Goal: Task Accomplishment & Management: Use online tool/utility

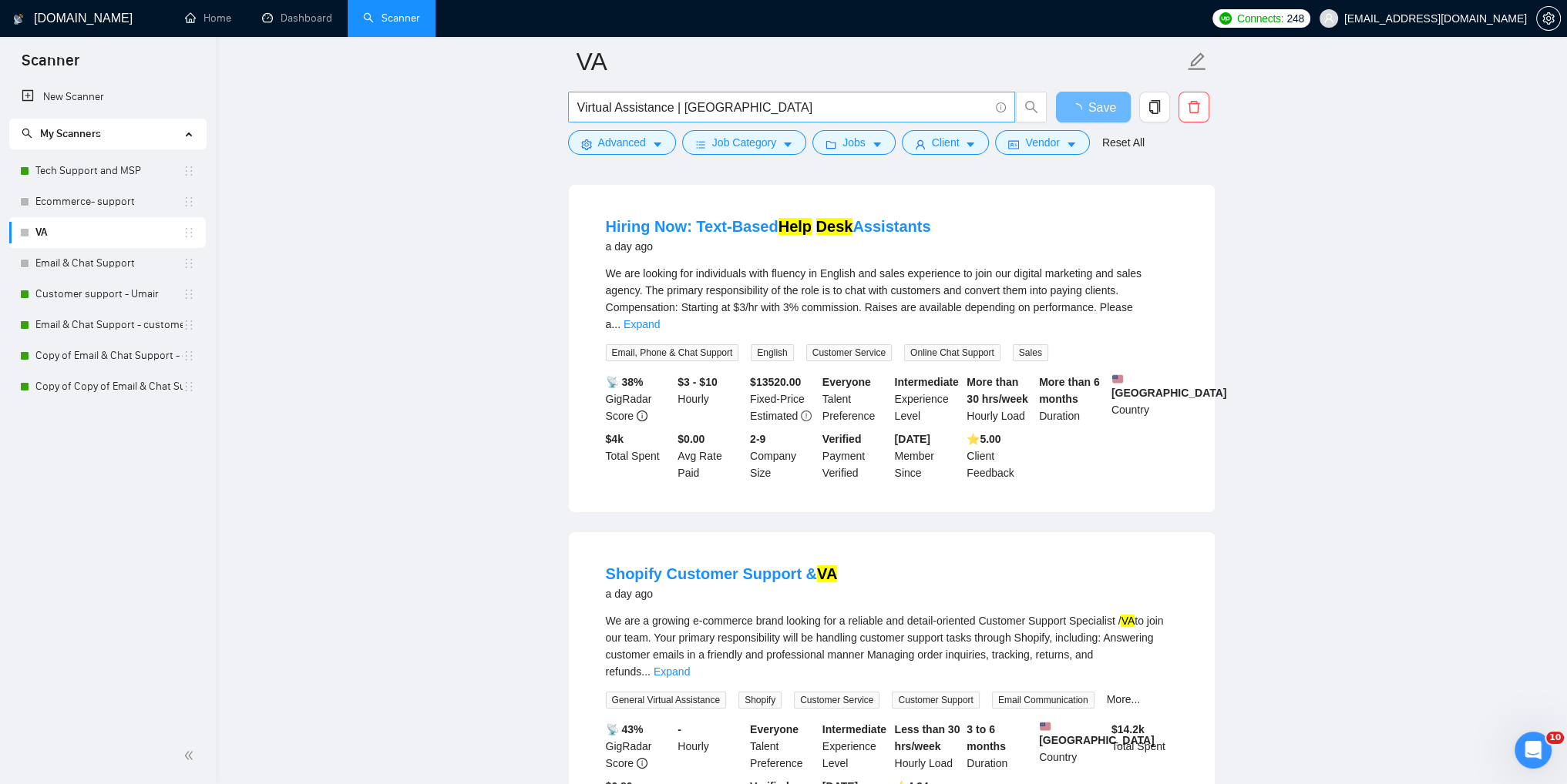
scroll to position [539, 0]
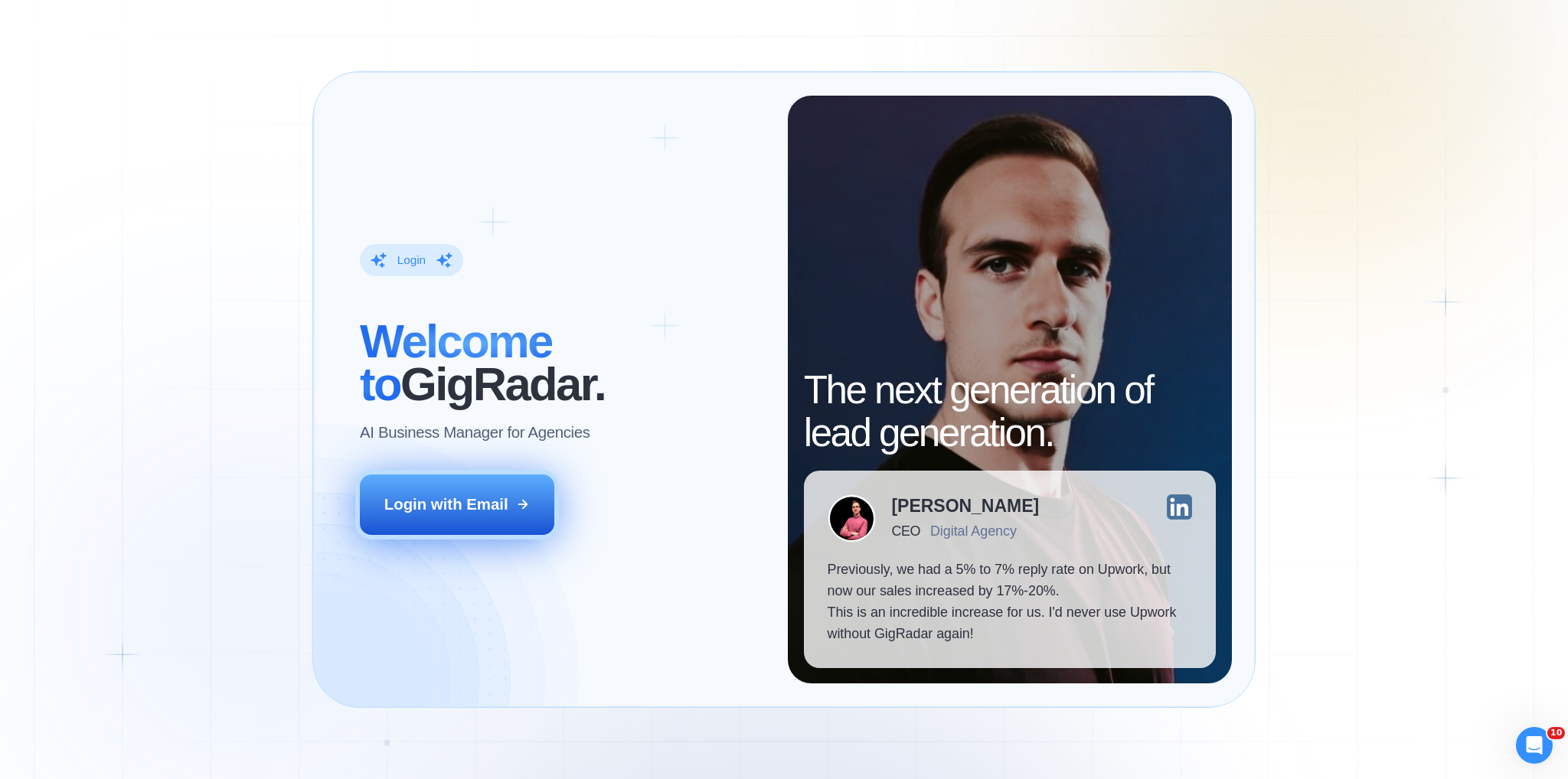
click at [492, 496] on div "Login with Email" at bounding box center [446, 504] width 124 height 21
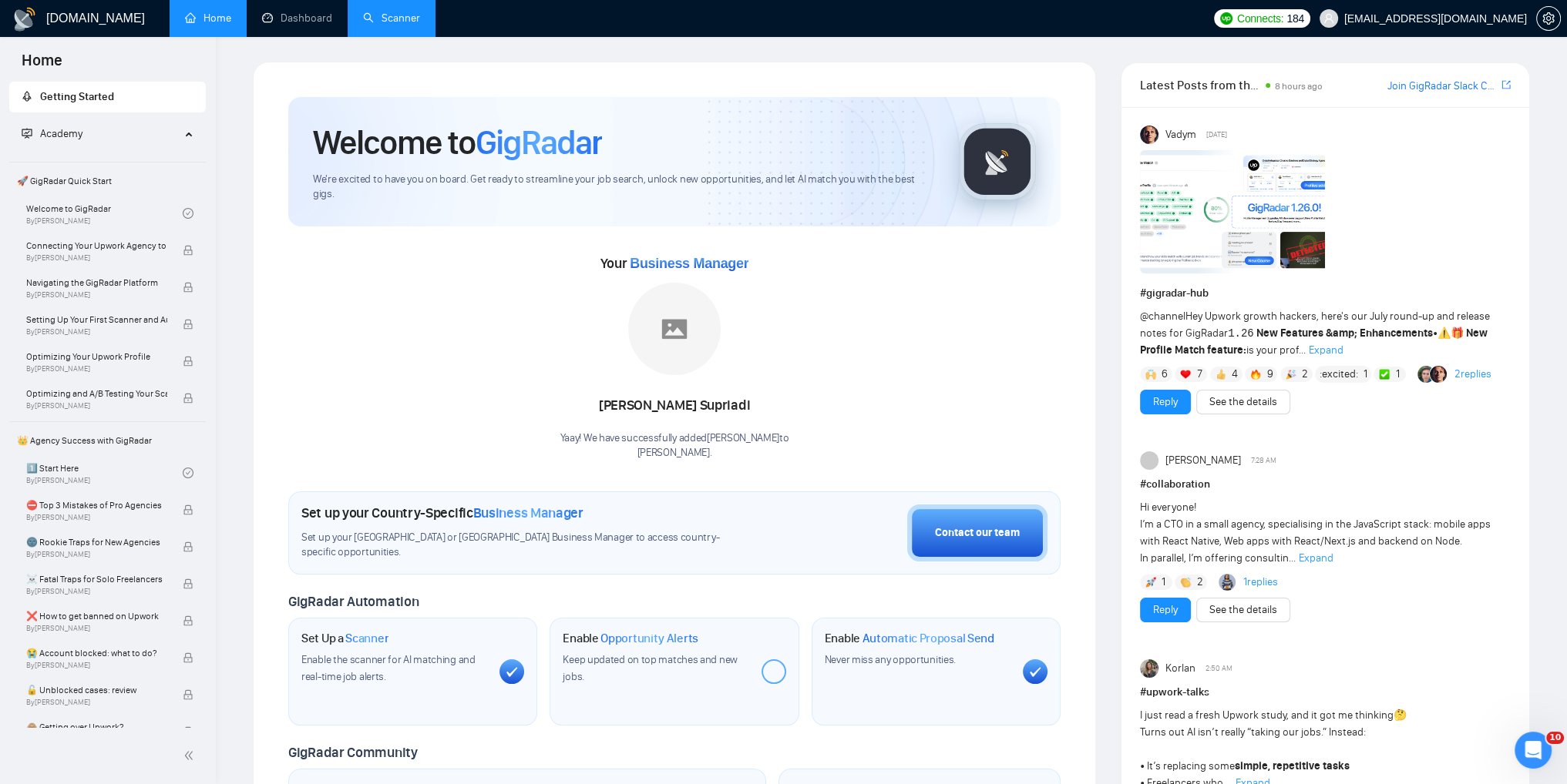
click at [393, 25] on link "Scanner" at bounding box center [391, 17] width 57 height 13
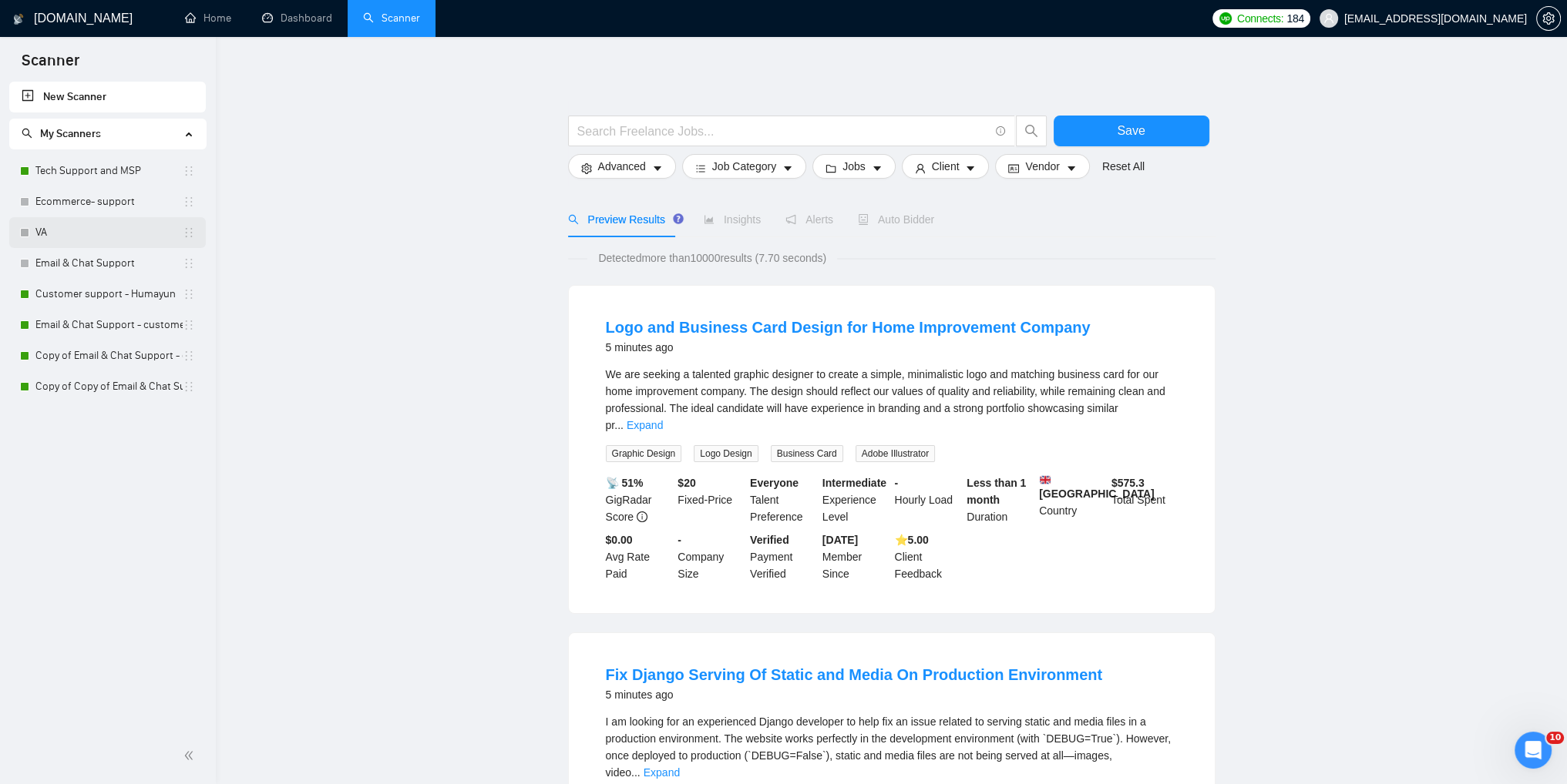
click at [53, 240] on link "VA" at bounding box center [109, 233] width 147 height 31
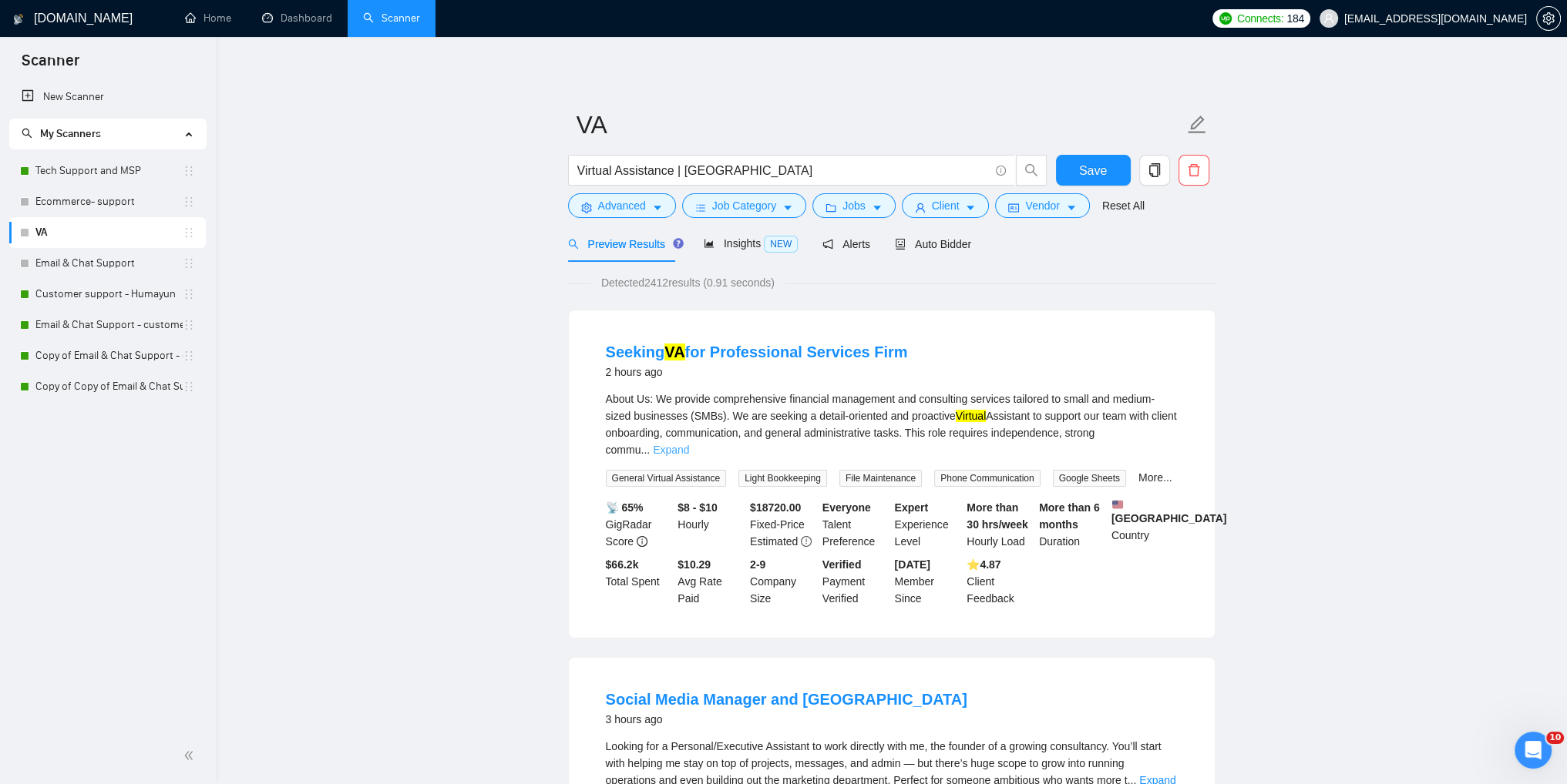
click at [689, 444] on link "Expand" at bounding box center [670, 450] width 36 height 12
